Goal: Task Accomplishment & Management: Use online tool/utility

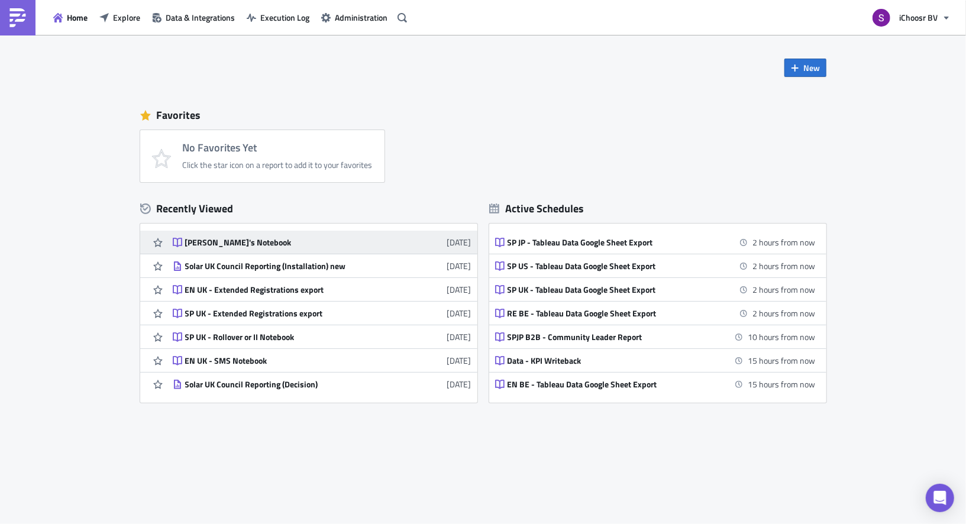
click at [190, 241] on div "[PERSON_NAME]'s Notebook" at bounding box center [288, 242] width 207 height 11
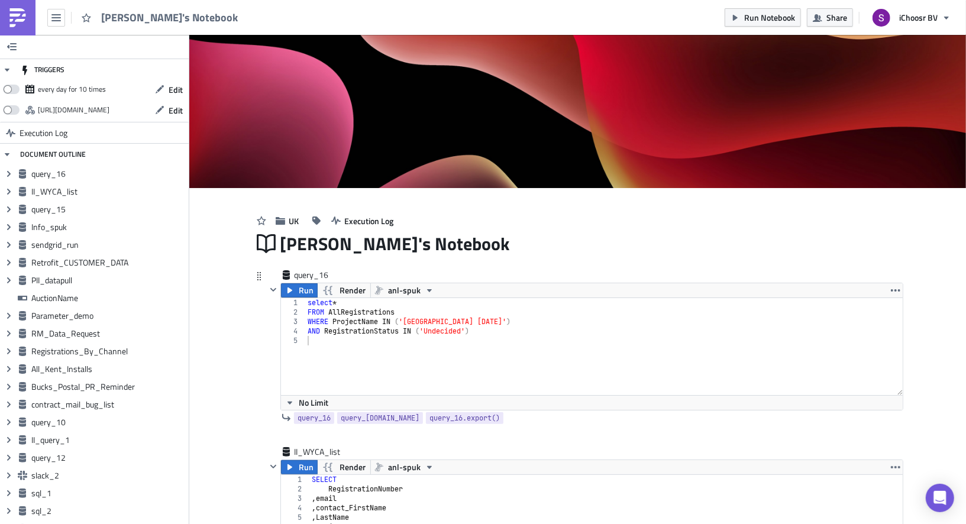
click at [361, 334] on div "select * FROM AllRegistrations WHERE ProjectName IN ( '[GEOGRAPHIC_DATA] [DATE]…" at bounding box center [603, 356] width 597 height 116
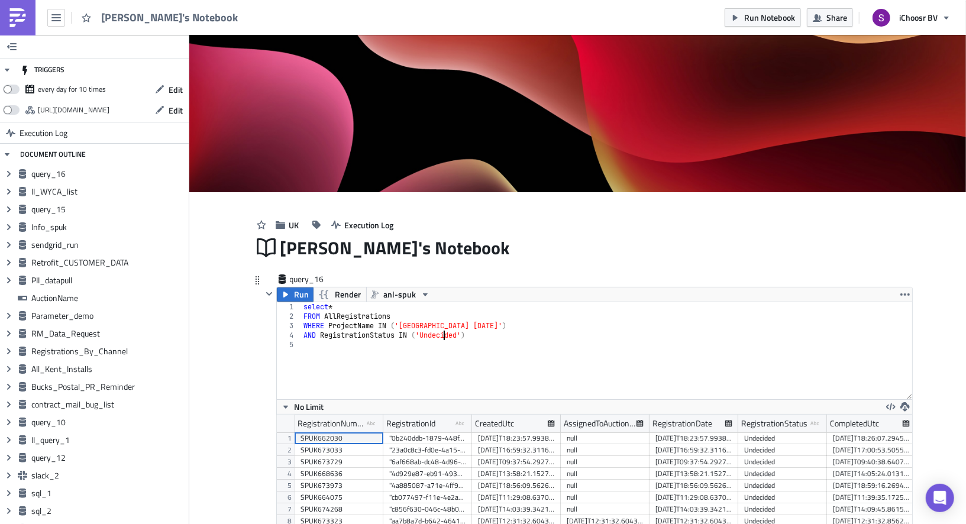
click at [445, 337] on div "select * FROM AllRegistrations WHERE ProjectName IN ( '[GEOGRAPHIC_DATA] [DATE]…" at bounding box center [606, 360] width 611 height 116
click at [469, 326] on div "select * FROM AllRegistrations WHERE ProjectName IN ( '[GEOGRAPHIC_DATA] [DATE]…" at bounding box center [606, 360] width 611 height 116
click at [438, 334] on div "select * FROM AllRegistrations WHERE ProjectName IN ( '[GEOGRAPHIC_DATA] [DATE]…" at bounding box center [606, 360] width 611 height 116
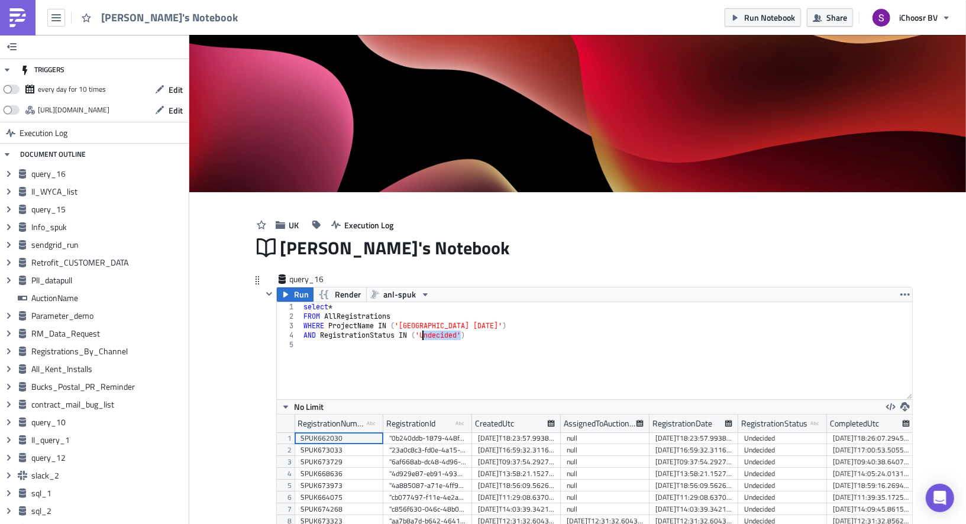
click at [438, 334] on div "select * FROM AllRegistrations WHERE ProjectName IN ( '[GEOGRAPHIC_DATA] [DATE]…" at bounding box center [606, 360] width 611 height 116
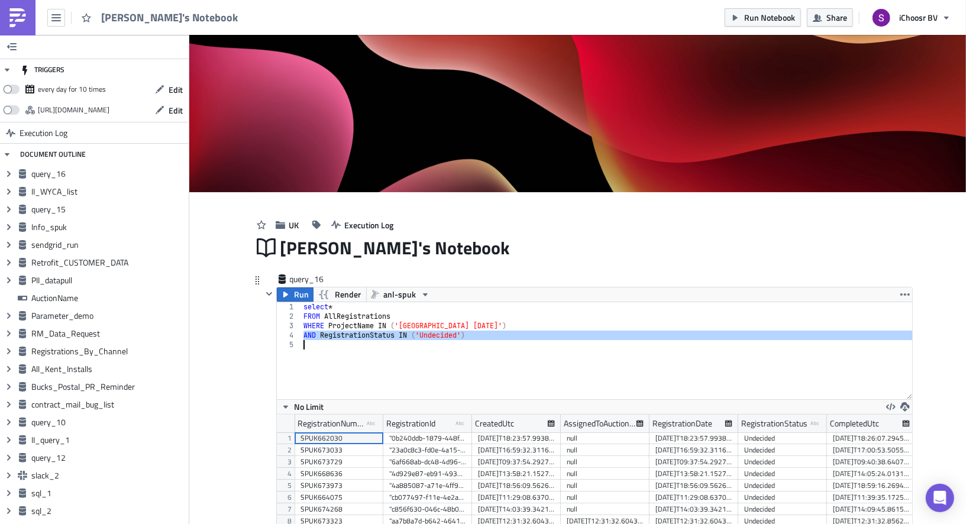
click at [305, 334] on div "select * FROM AllRegistrations WHERE ProjectName IN ( '[GEOGRAPHIC_DATA] [DATE]…" at bounding box center [606, 360] width 611 height 116
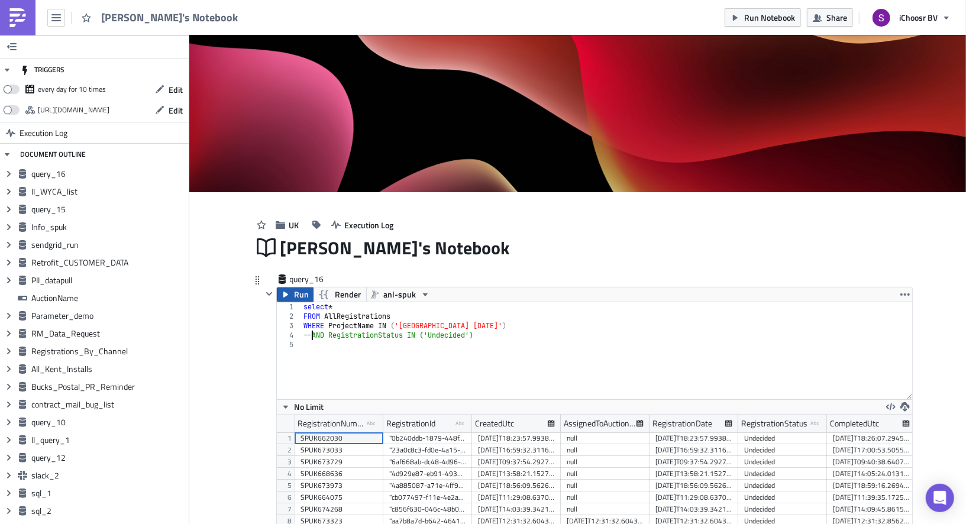
click at [300, 297] on span "Run" at bounding box center [301, 294] width 15 height 14
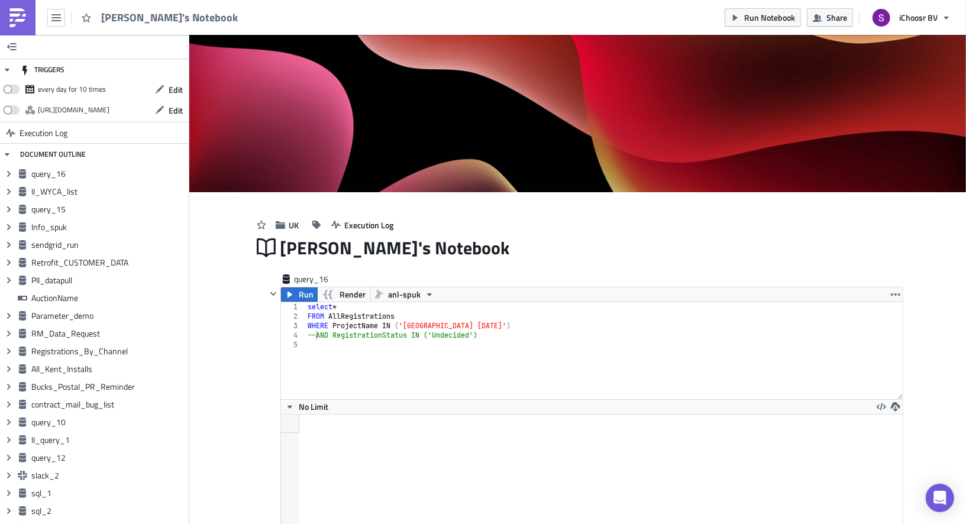
scroll to position [135, 622]
click at [484, 317] on div "select * FROM AllRegistrations WHERE ProjectName IN ( '[GEOGRAPHIC_DATA] [DATE]…" at bounding box center [603, 360] width 597 height 116
click at [484, 328] on div "select * FROM AllRegistrations WHERE ProjectName IN ( '[GEOGRAPHIC_DATA] [DATE]…" at bounding box center [603, 360] width 597 height 116
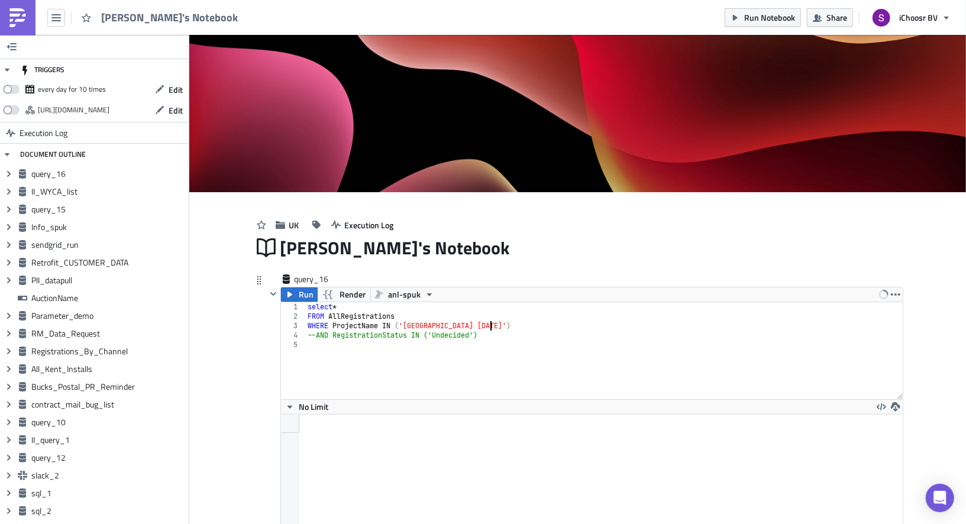
scroll to position [0, 15]
type textarea "WHERE ProjectName IN ('[GEOGRAPHIC_DATA] [DATE]')"
click at [286, 295] on icon "button" at bounding box center [289, 294] width 9 height 9
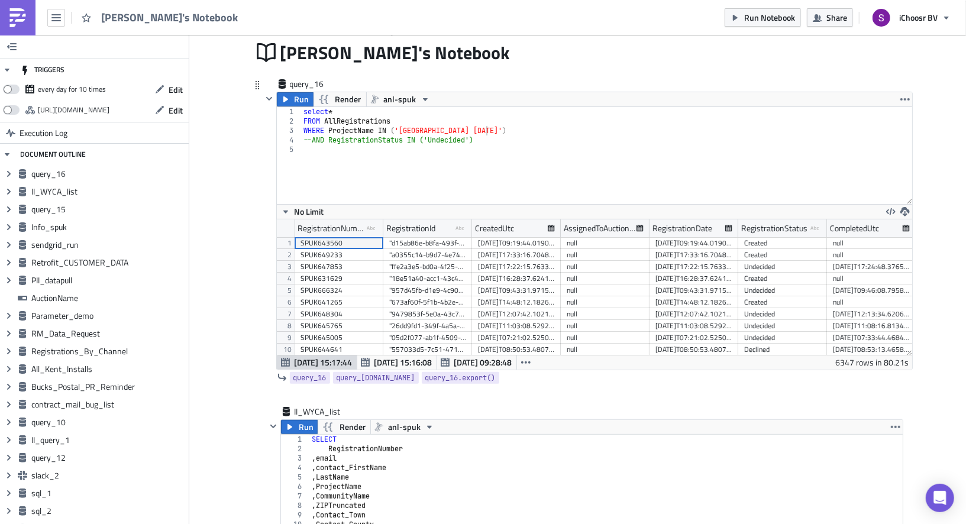
scroll to position [204, 0]
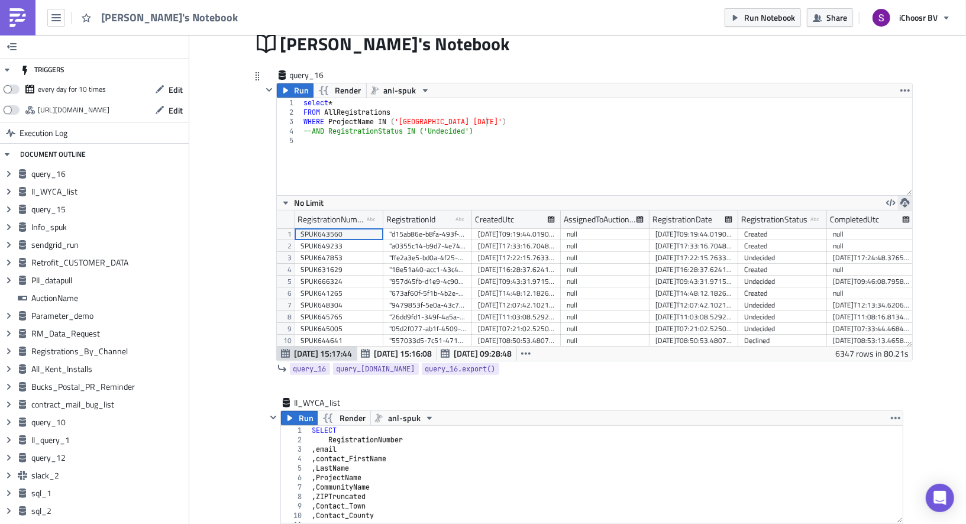
click at [906, 199] on icon "button" at bounding box center [904, 202] width 9 height 9
click at [830, 157] on div "CSV" at bounding box center [859, 157] width 92 height 12
